Goal: Find specific page/section: Find specific page/section

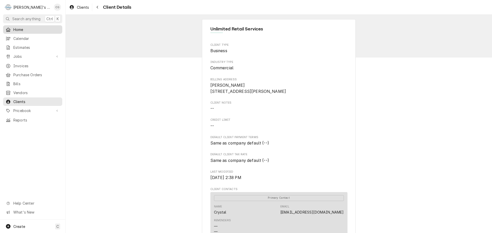
click at [25, 26] on div "Home" at bounding box center [32, 29] width 57 height 6
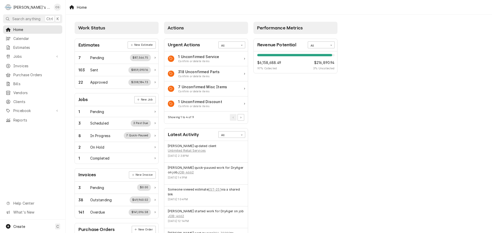
click at [288, 102] on div "Performance Metrics Revenue Potential All 97% $6,158,688.49 97 % Collected $216…" at bounding box center [295, 185] width 89 height 332
click at [30, 29] on span "Home" at bounding box center [36, 29] width 46 height 5
click at [333, 105] on div "Performance Metrics Revenue Potential All 97% $6,158,688.49 97 % Collected $216…" at bounding box center [295, 185] width 89 height 332
drag, startPoint x: 291, startPoint y: 173, endPoint x: 160, endPoint y: 175, distance: 130.7
click at [288, 172] on div "Performance Metrics Revenue Potential All 97% $6,158,688.49 97 % Collected $216…" at bounding box center [295, 185] width 89 height 332
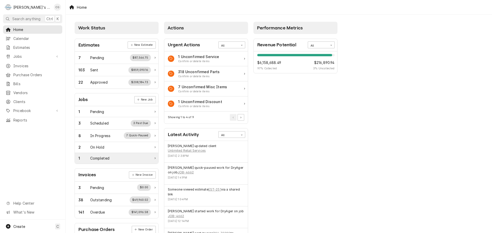
click at [120, 154] on div "1 Completed" at bounding box center [116, 158] width 83 height 11
